Goal: Information Seeking & Learning: Learn about a topic

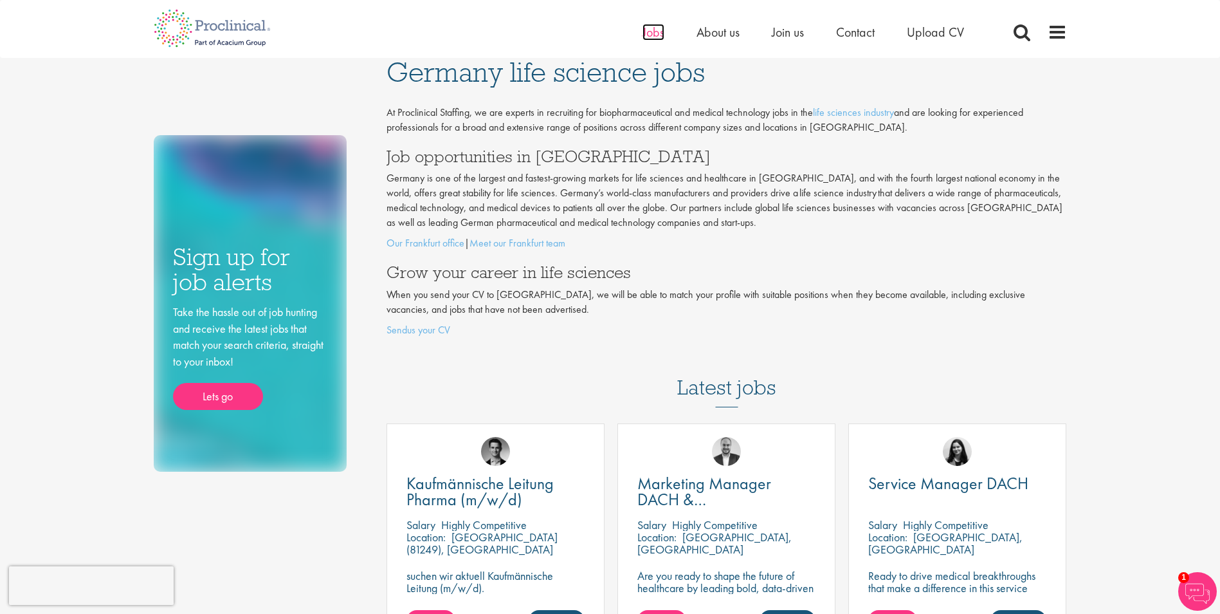
click at [645, 32] on span "Jobs" at bounding box center [654, 32] width 22 height 17
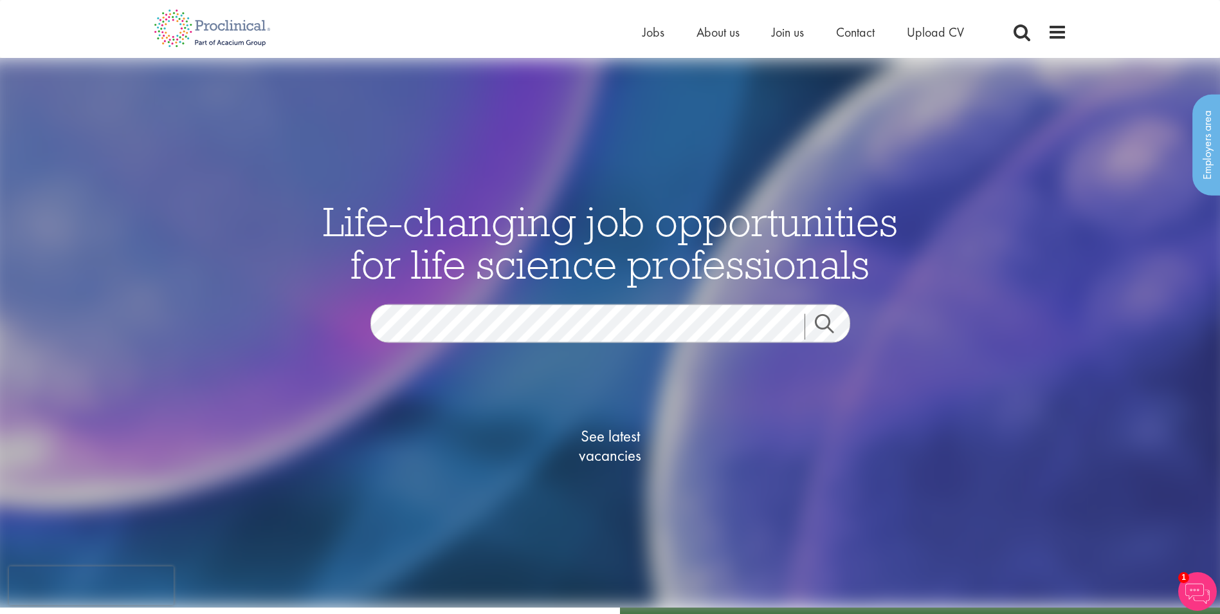
click at [1146, 45] on div "Home Jobs About us Join us Contact Upload CV" at bounding box center [610, 24] width 1220 height 48
click at [1063, 33] on span at bounding box center [1057, 32] width 19 height 19
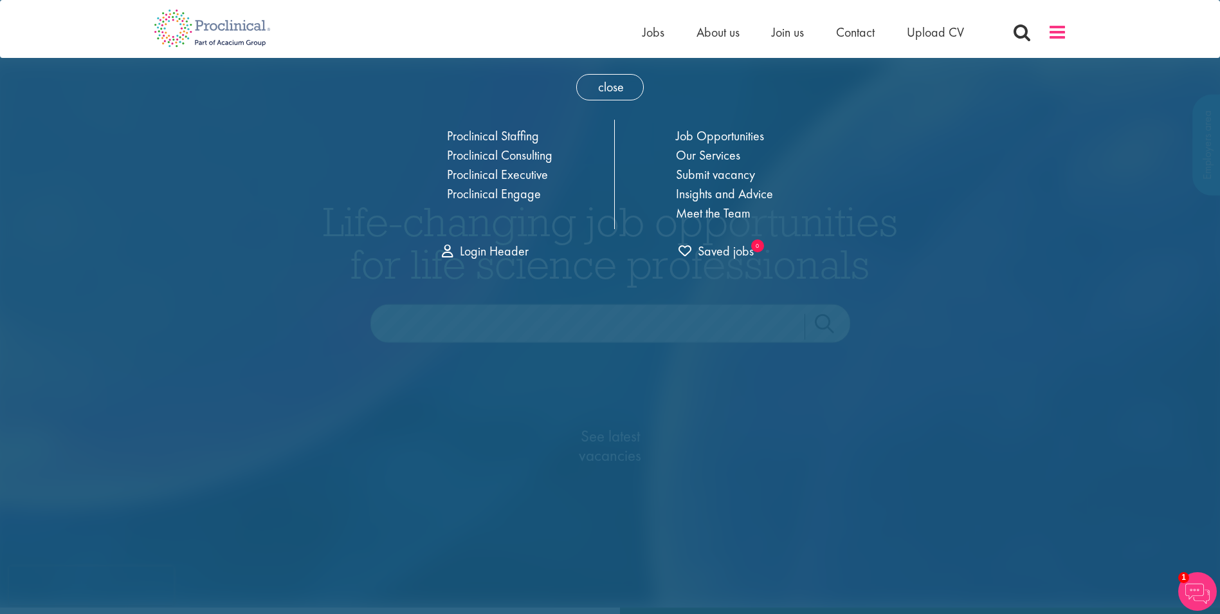
click at [1063, 33] on span at bounding box center [1057, 32] width 19 height 19
click at [607, 83] on span "close" at bounding box center [610, 87] width 68 height 26
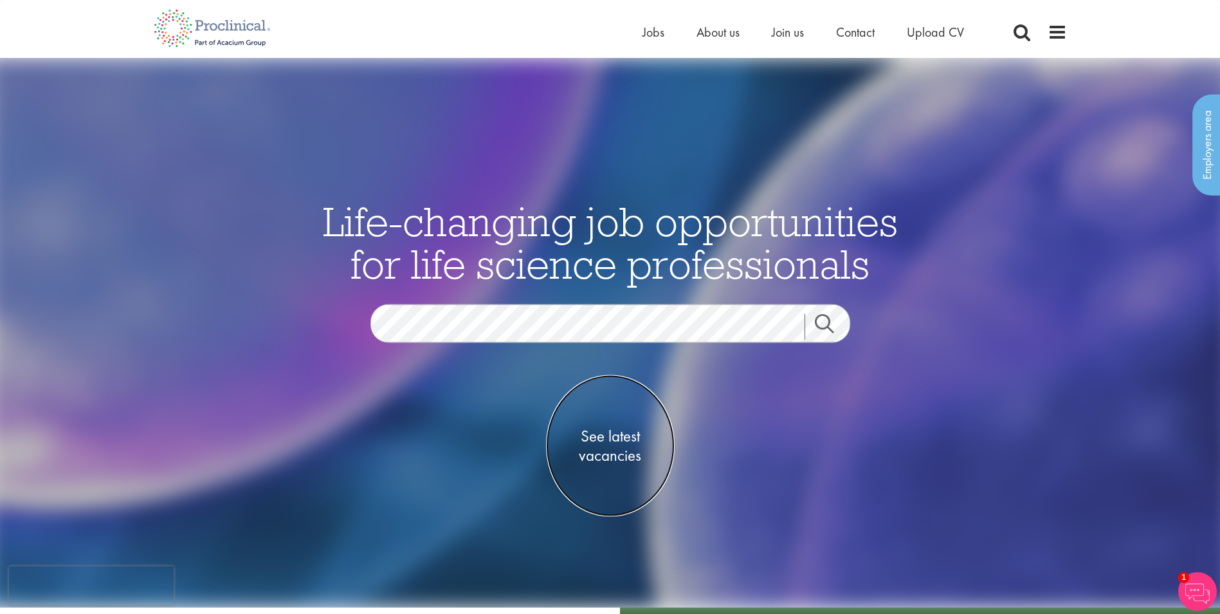
click at [595, 445] on span "See latest vacancies" at bounding box center [610, 445] width 129 height 39
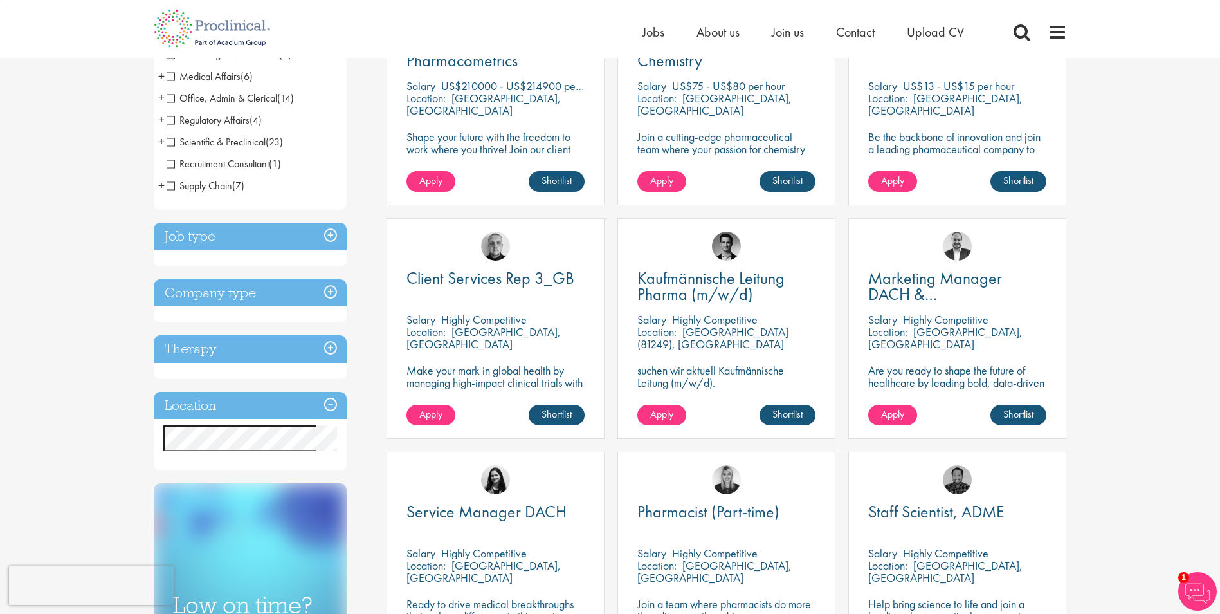
scroll to position [386, 0]
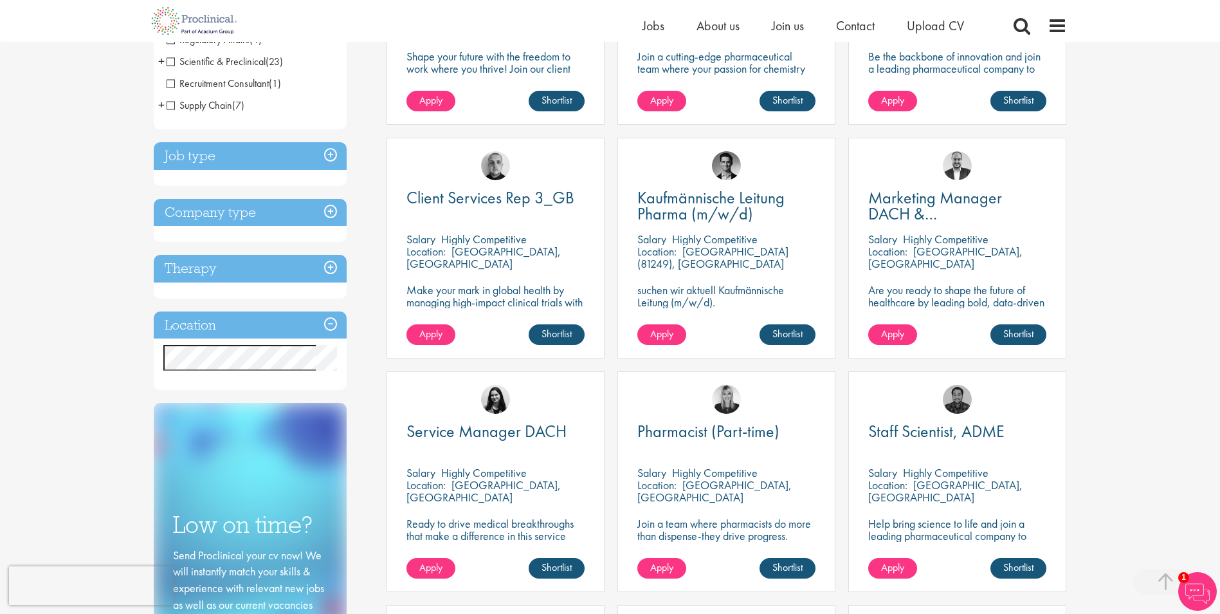
click at [332, 207] on h3 "Company type" at bounding box center [250, 213] width 193 height 28
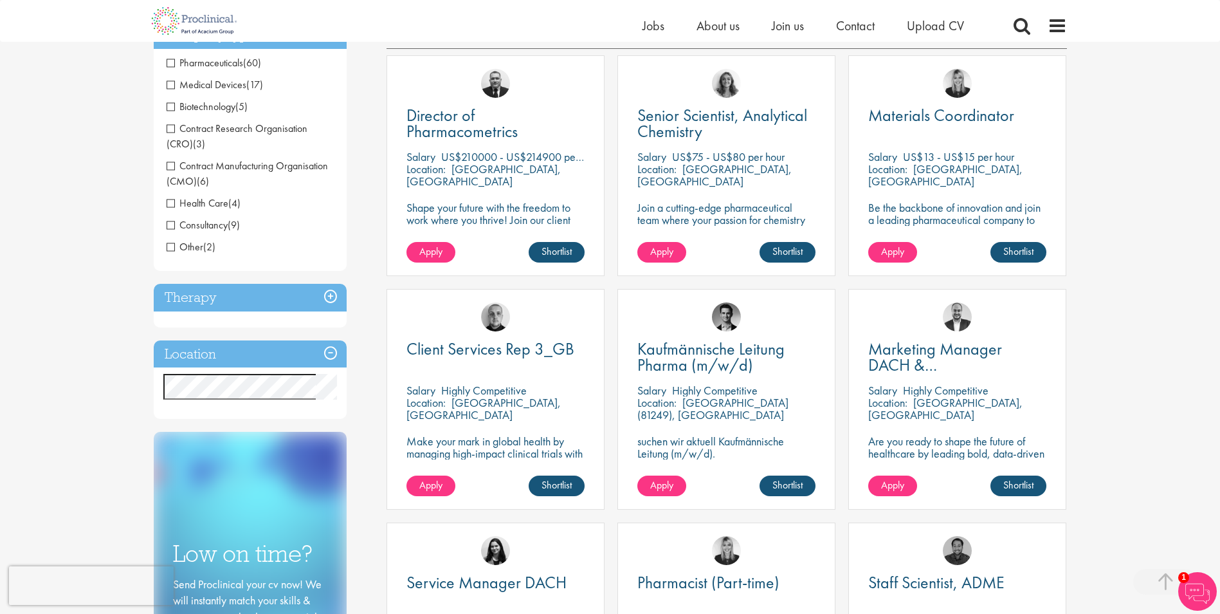
scroll to position [257, 0]
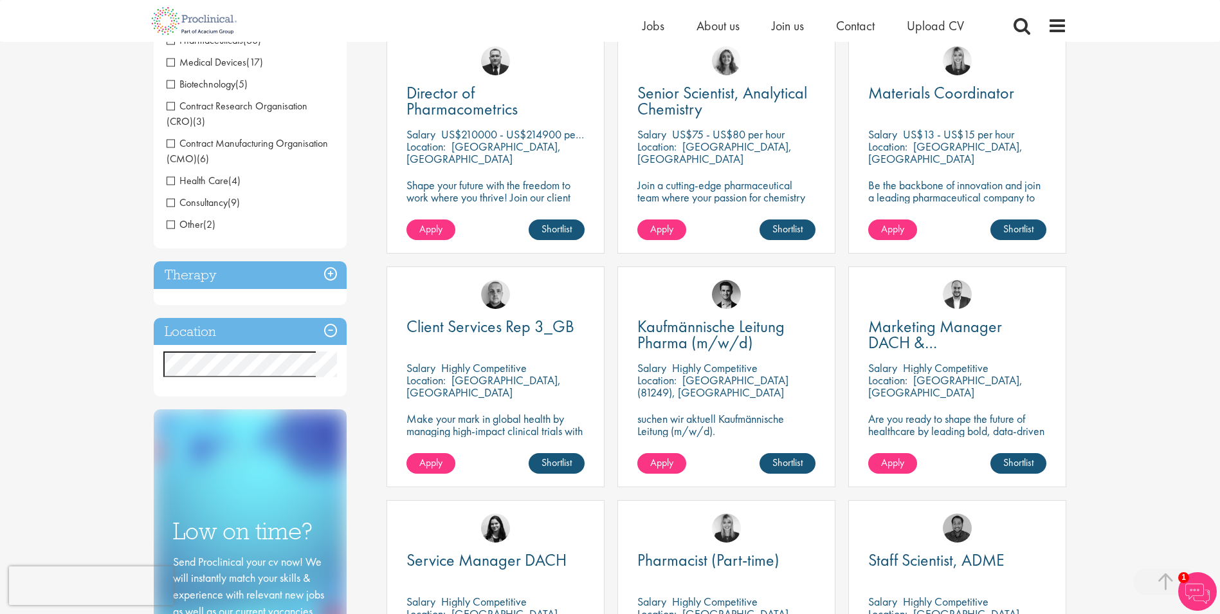
click at [332, 273] on h3 "Therapy" at bounding box center [250, 275] width 193 height 28
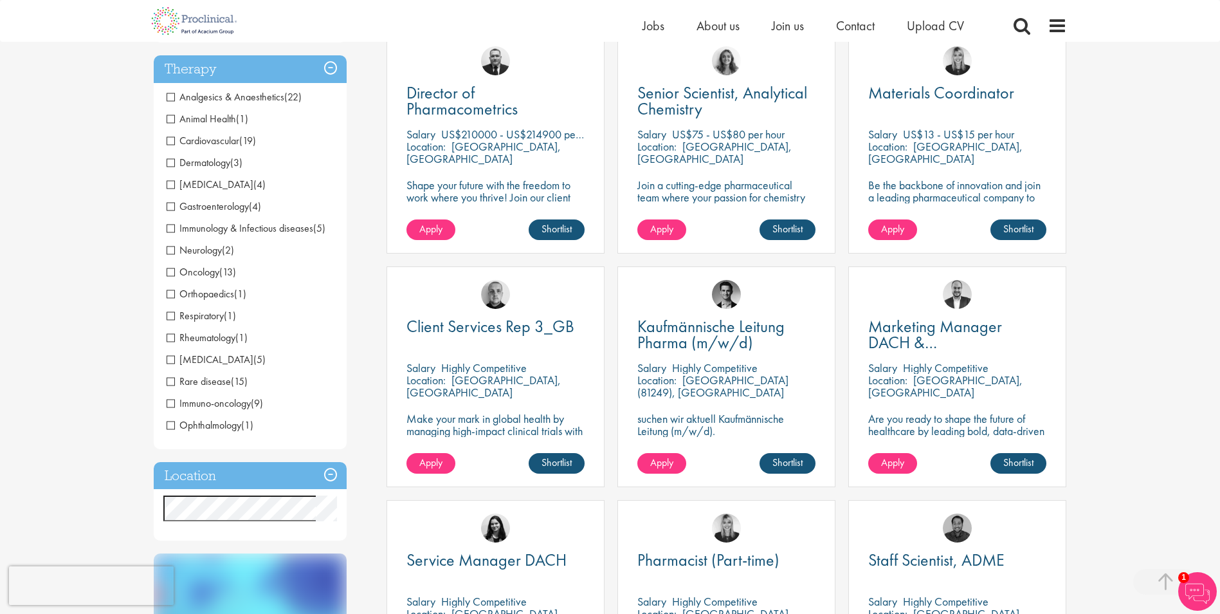
click at [330, 64] on h3 "Therapy" at bounding box center [250, 69] width 193 height 28
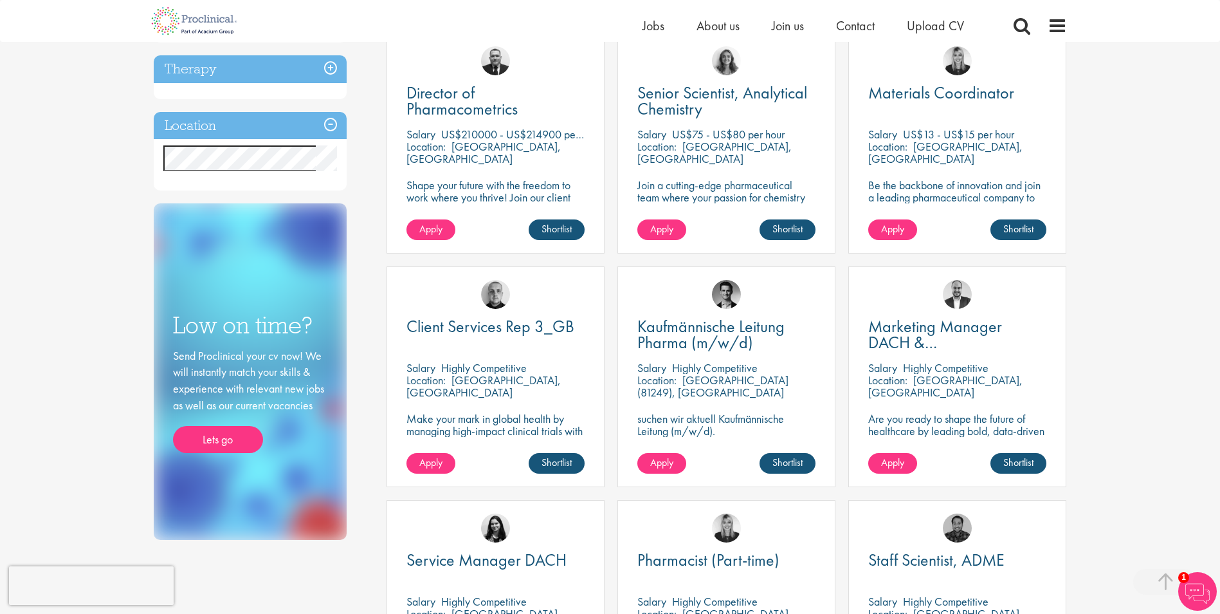
click at [332, 125] on h3 "Location" at bounding box center [250, 126] width 193 height 28
click at [1193, 583] on img at bounding box center [1198, 591] width 39 height 39
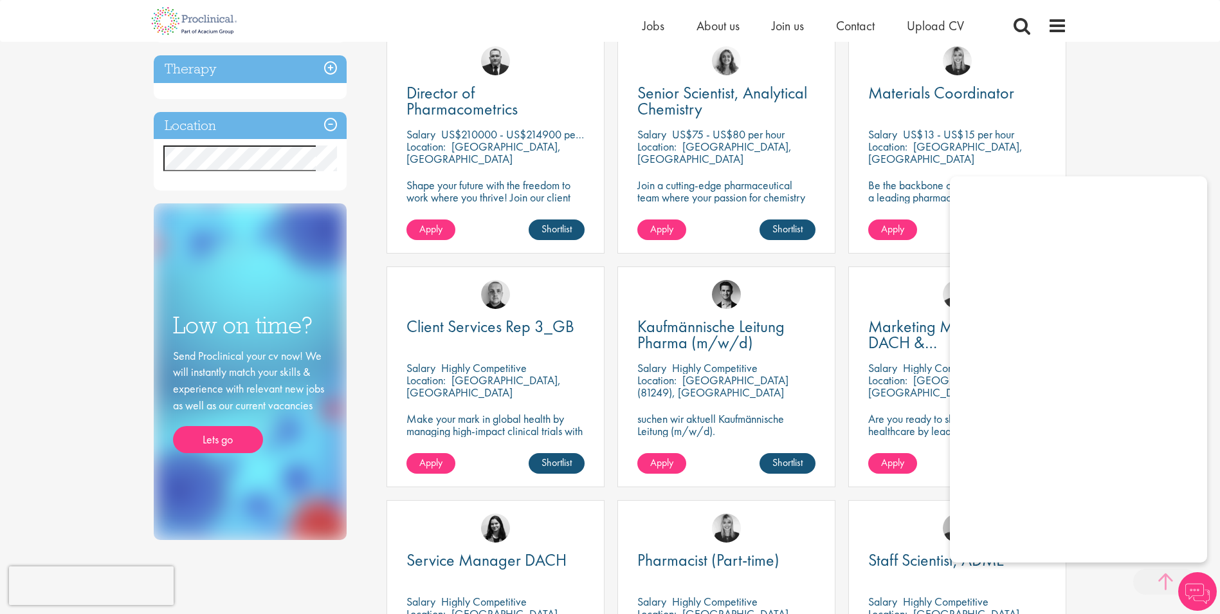
click at [1146, 594] on span at bounding box center [1166, 582] width 64 height 26
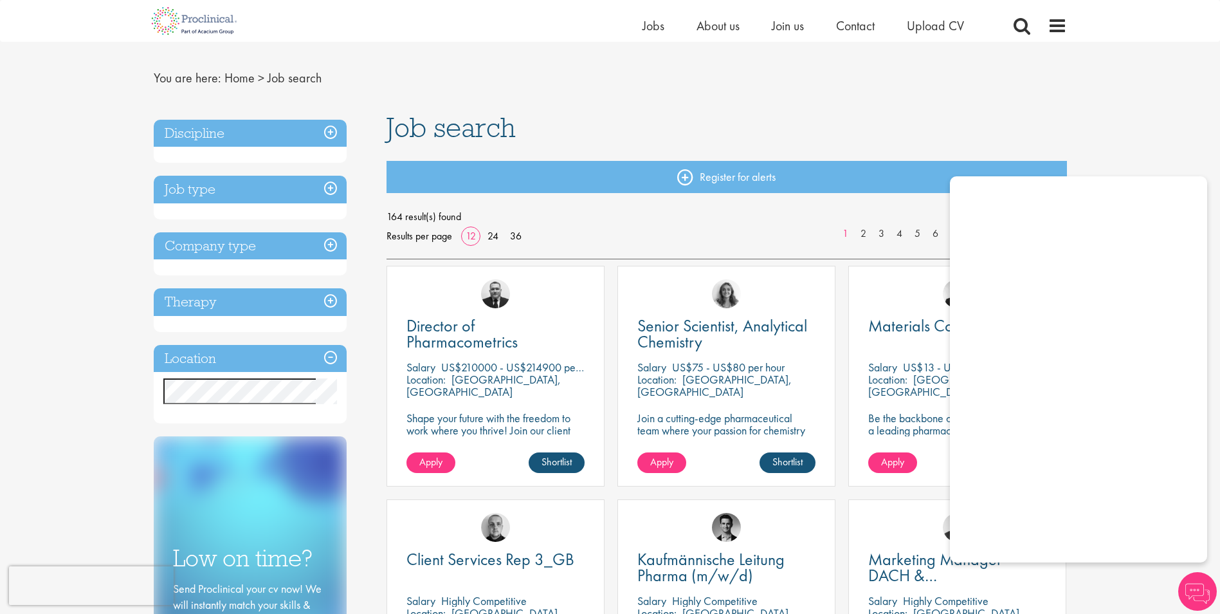
scroll to position [0, 0]
